Goal: Check status: Check status

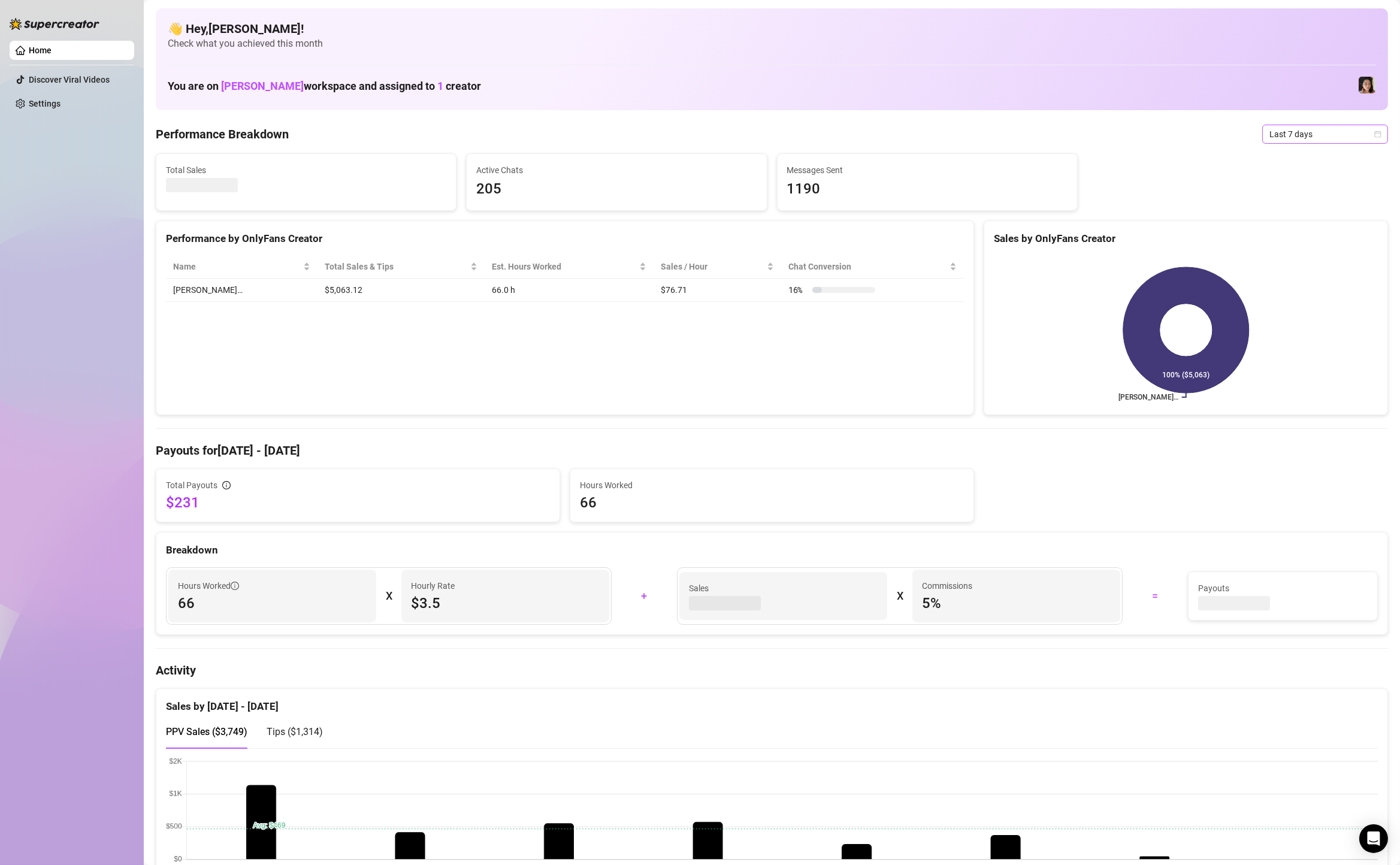
click at [1301, 139] on span "Last 7 days" at bounding box center [1325, 134] width 111 height 18
click at [1302, 232] on div "Custom date" at bounding box center [1325, 235] width 107 height 13
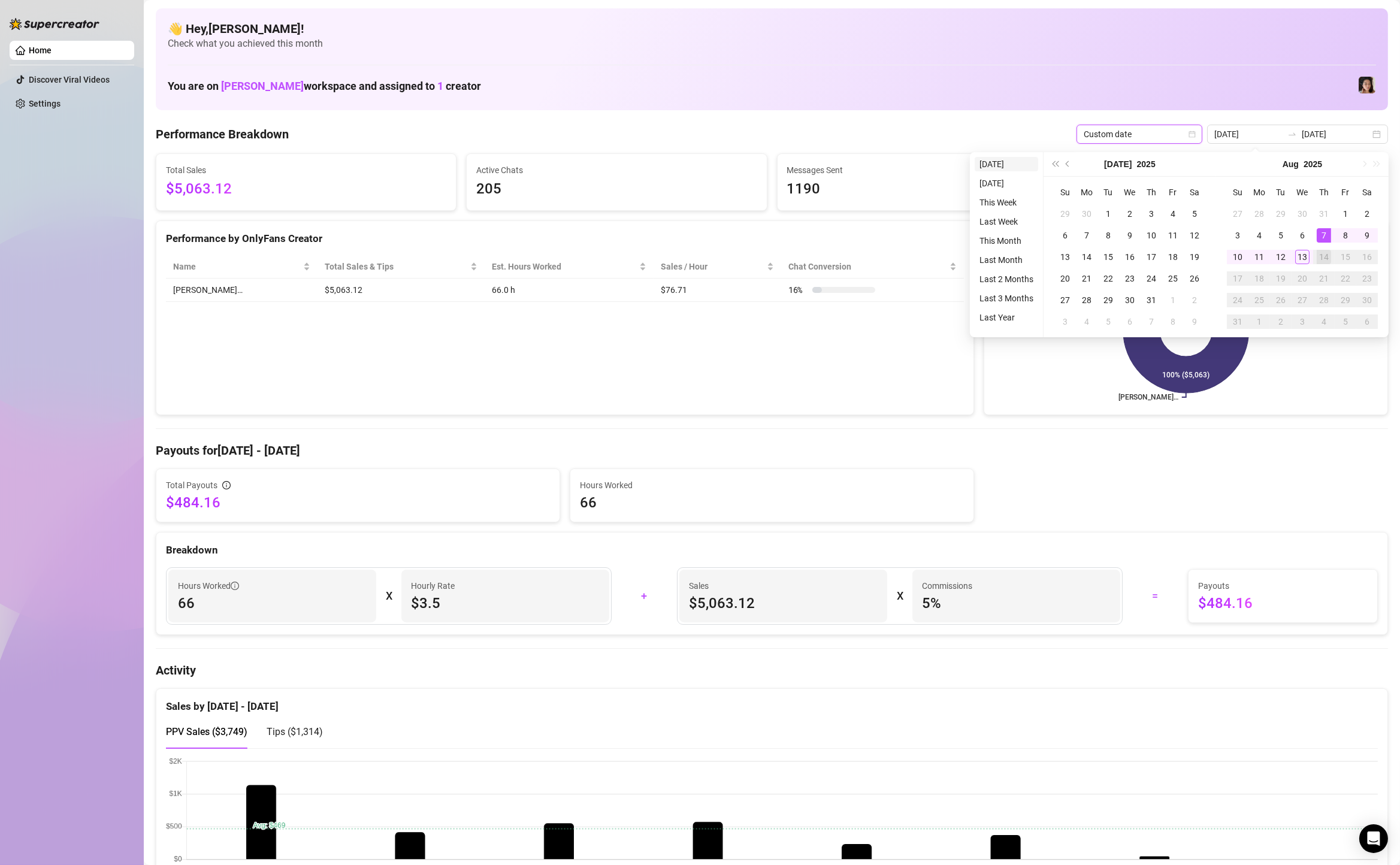
type input "[DATE]"
click at [1012, 164] on li "[DATE]" at bounding box center [1006, 163] width 63 height 14
type input "[DATE]"
